Goal: Task Accomplishment & Management: Find specific page/section

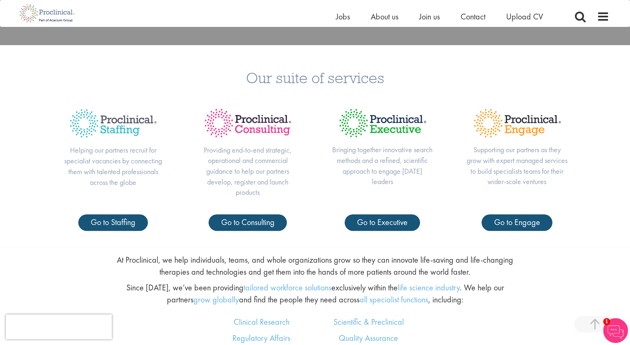
scroll to position [331, 0]
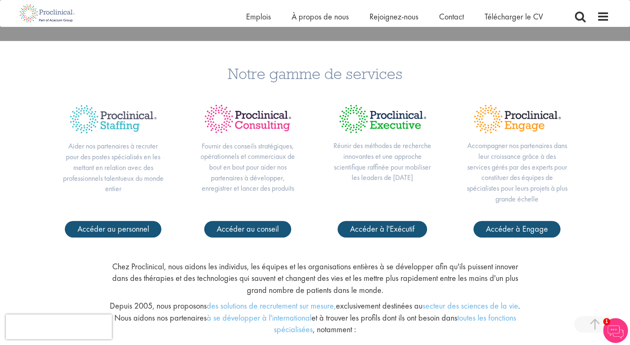
click at [604, 83] on div "Notre gamme de services Aider nos partenaires à recruter pour des postes spécia…" at bounding box center [315, 147] width 630 height 213
click at [324, 10] on div "Maison Emplois À propos de nous Rejoignez-nous Contact Télécharger le CV" at bounding box center [312, 13] width 594 height 27
click at [326, 17] on font "À propos de nous" at bounding box center [319, 16] width 57 height 11
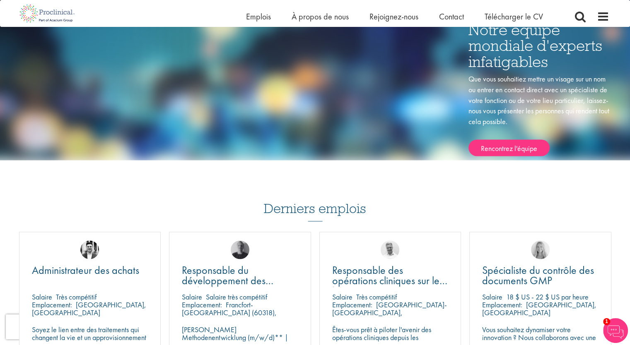
scroll to position [1157, 0]
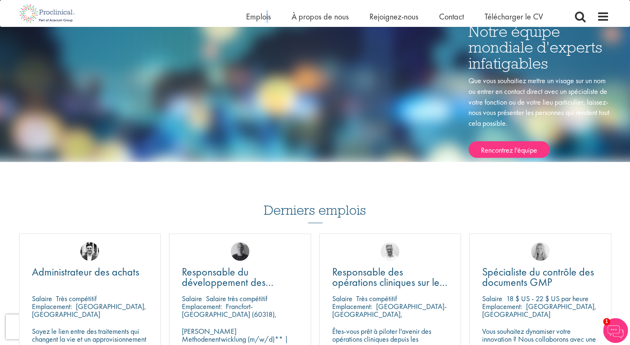
click at [268, 22] on li "Emplois" at bounding box center [258, 16] width 25 height 12
click at [266, 16] on font "Emplois" at bounding box center [258, 16] width 25 height 11
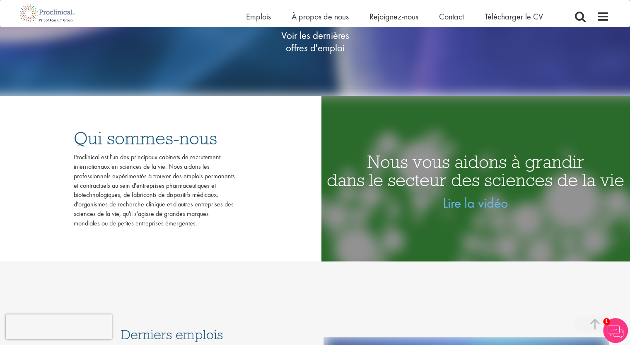
scroll to position [41, 0]
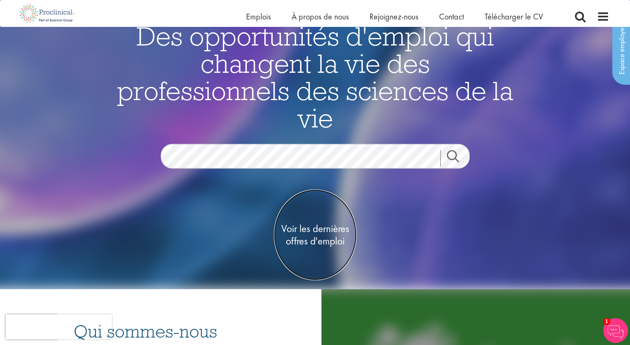
click at [318, 236] on font "offres d'emploi" at bounding box center [315, 241] width 59 height 14
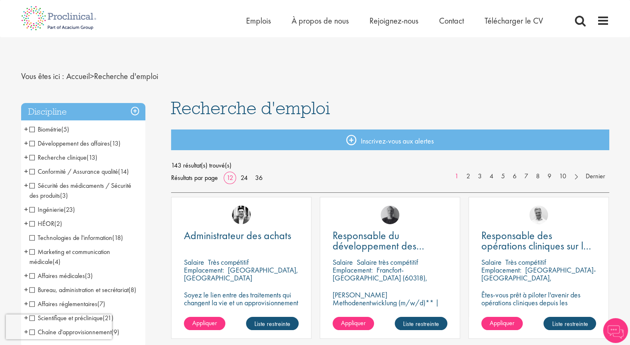
click at [30, 210] on span "Ingénierie" at bounding box center [46, 209] width 34 height 9
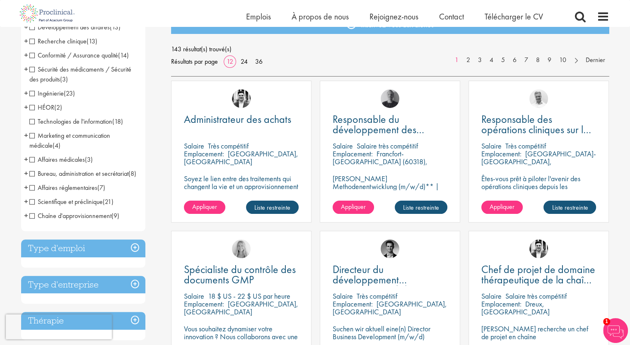
scroll to position [124, 0]
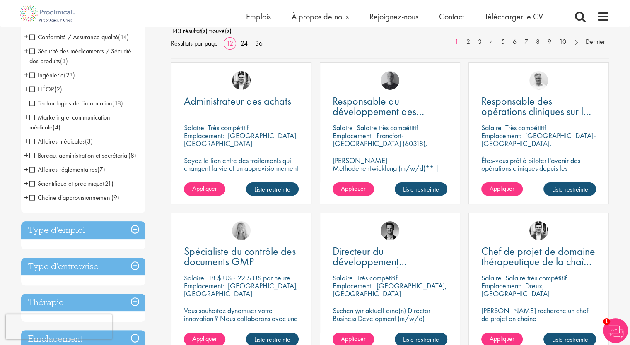
click at [29, 191] on li "Scientifique et préclinique (21) - + Senior/Director & VP (1) Analytical Chemis…" at bounding box center [83, 184] width 124 height 14
click at [33, 188] on span "Scientifique et préclinique" at bounding box center [65, 183] width 73 height 9
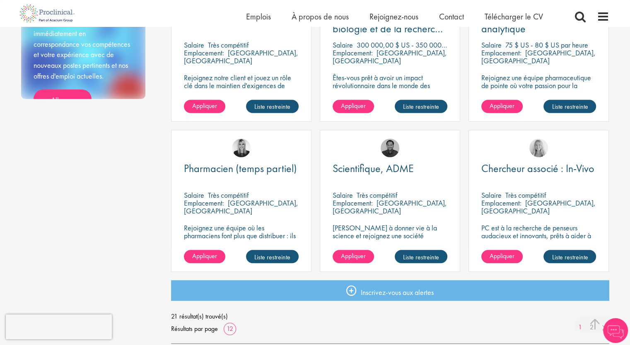
scroll to position [621, 0]
